Goal: Obtain resource: Obtain resource

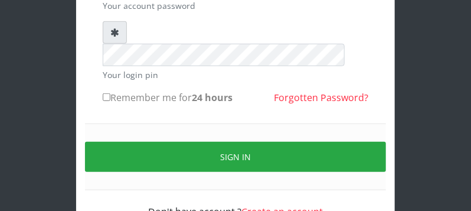
scroll to position [187, 0]
click at [107, 93] on input "Remember me for 24 hours" at bounding box center [107, 97] width 8 height 8
checkbox input "true"
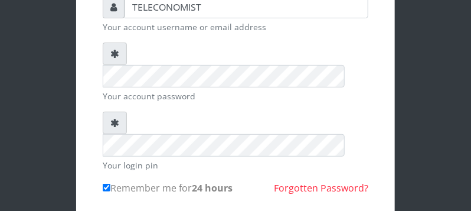
scroll to position [93, 0]
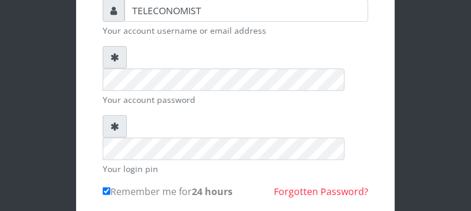
click at [237, 39] on form "TELECONOMIST Your account username or email address Your account password Your …" at bounding box center [236, 155] width 266 height 313
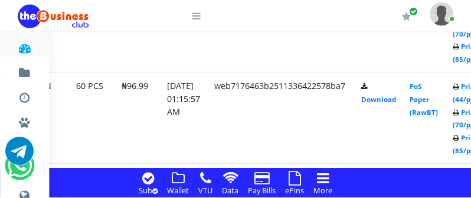
scroll to position [1305, 246]
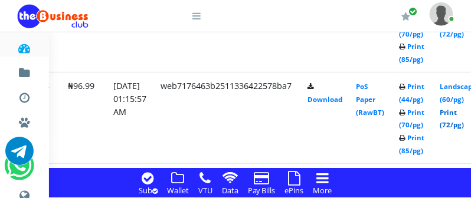
click at [462, 125] on link "Print (72/pg)" at bounding box center [452, 119] width 24 height 22
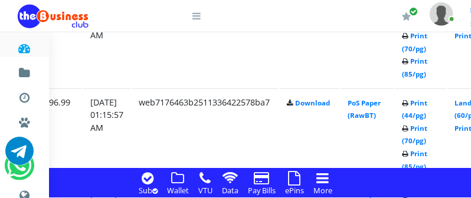
scroll to position [1336, 208]
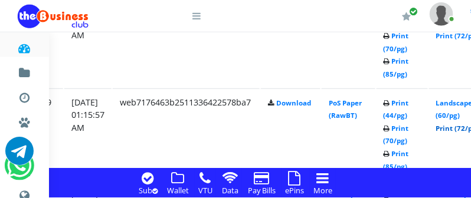
click at [462, 128] on link "Print (72/pg)" at bounding box center [457, 128] width 43 height 9
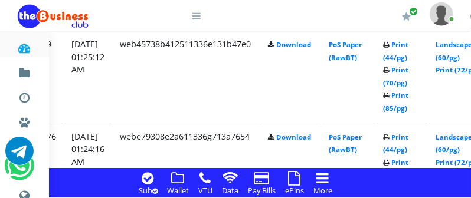
scroll to position [1056, 208]
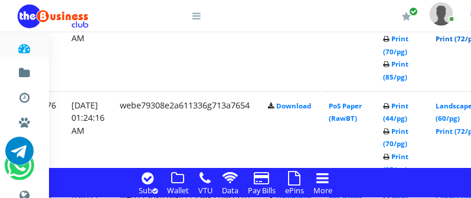
click at [462, 40] on link "Print (72/pg)" at bounding box center [457, 38] width 43 height 9
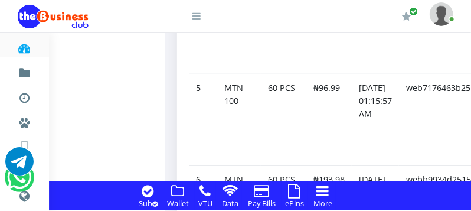
scroll to position [1434, 0]
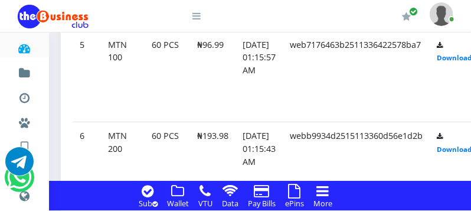
scroll to position [1459, 0]
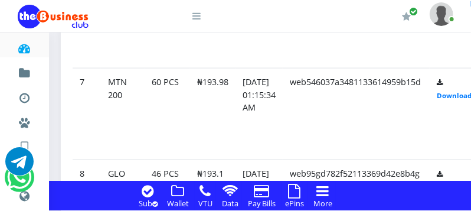
scroll to position [1615, 0]
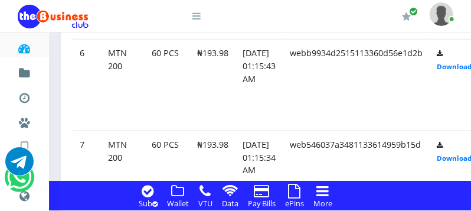
scroll to position [1459, 0]
